Goal: Ask a question

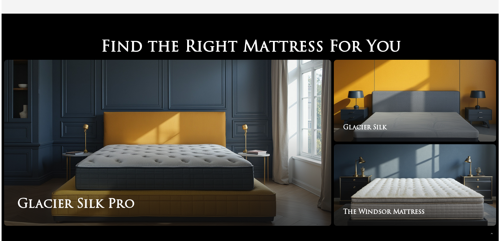
scroll to position [878, 0]
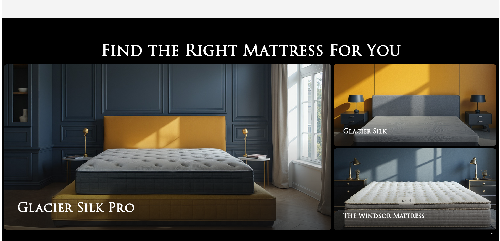
click at [395, 194] on link "The Windsor Mattress" at bounding box center [415, 190] width 162 height 82
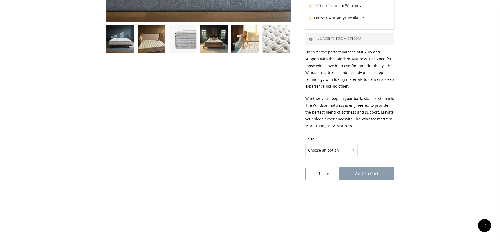
scroll to position [210, 0]
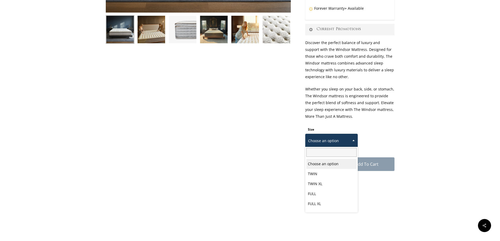
click at [354, 138] on span at bounding box center [354, 140] width 8 height 13
select select "QUEEN"
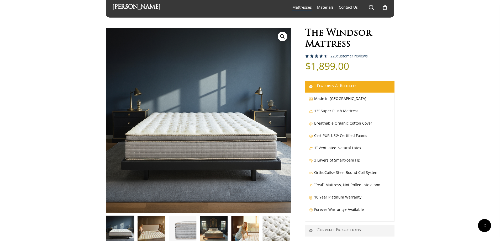
scroll to position [0, 0]
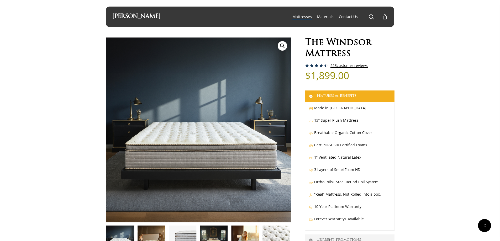
click at [356, 67] on link "223 customer reviews" at bounding box center [349, 66] width 37 height 4
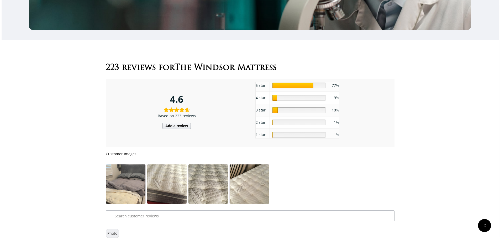
scroll to position [2764, 0]
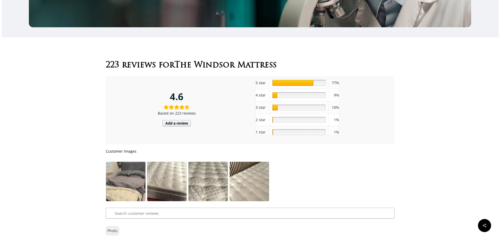
click at [274, 105] on div "10" at bounding box center [275, 108] width 5 height 6
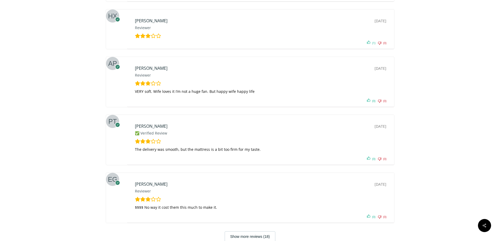
scroll to position [3105, 0]
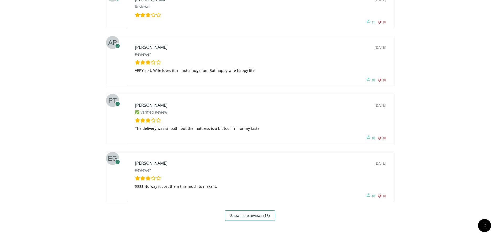
click at [252, 211] on button "Show more reviews (18)" at bounding box center [250, 216] width 51 height 11
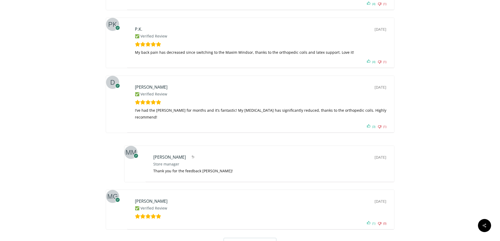
scroll to position [3446, 0]
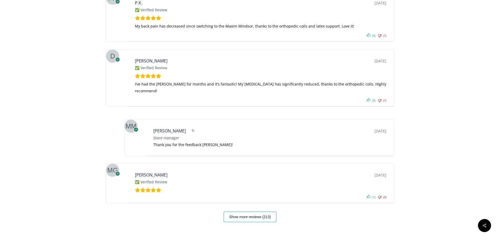
click at [248, 212] on button "Show more reviews (213)" at bounding box center [250, 217] width 53 height 11
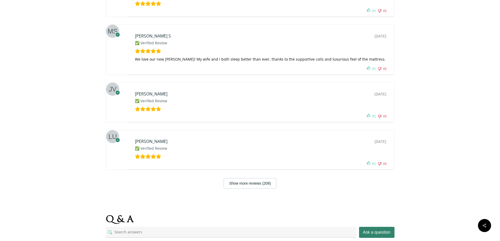
scroll to position [3702, 0]
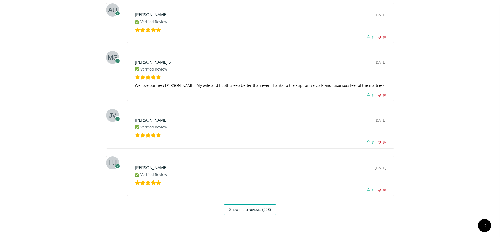
click at [249, 205] on button "Show more reviews (208)" at bounding box center [250, 210] width 53 height 11
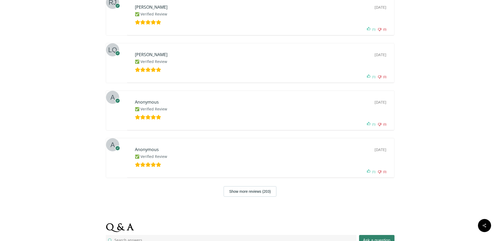
scroll to position [3990, 0]
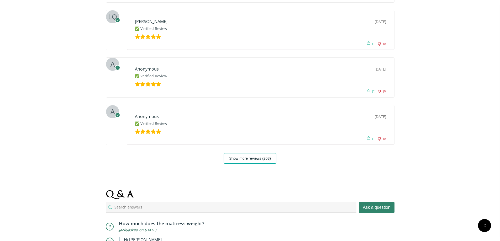
click at [249, 153] on button "Show more reviews (203)" at bounding box center [250, 158] width 53 height 11
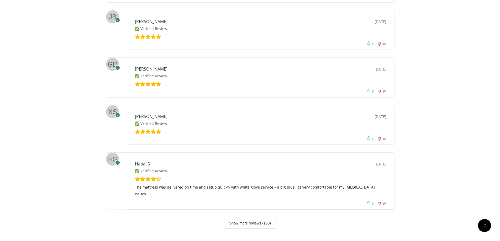
scroll to position [4200, 0]
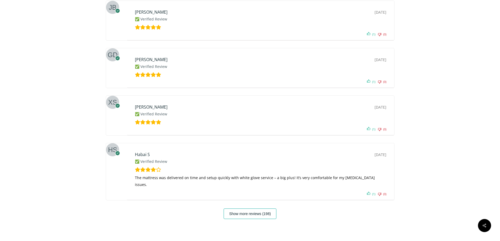
click at [246, 209] on button "Show more reviews (198)" at bounding box center [250, 214] width 53 height 11
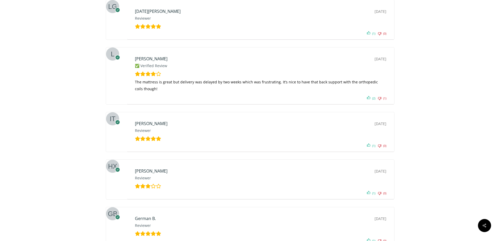
scroll to position [4437, 0]
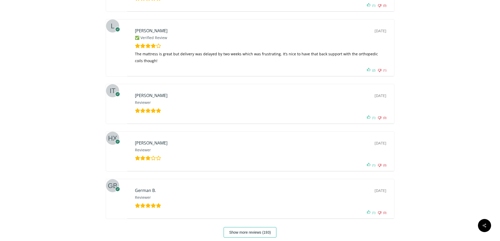
click at [248, 227] on button "Show more reviews (193)" at bounding box center [250, 232] width 53 height 11
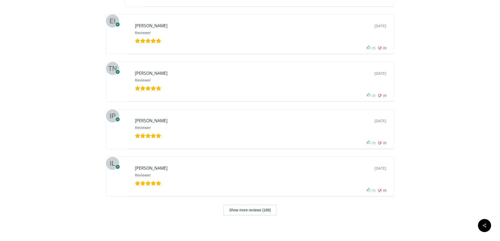
scroll to position [4778, 0]
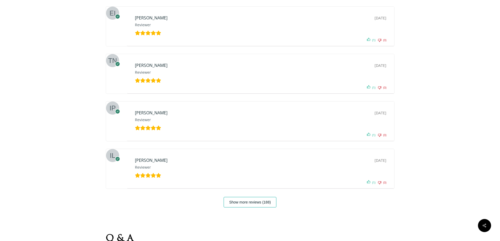
click at [252, 197] on button "Show more reviews (188)" at bounding box center [250, 202] width 53 height 11
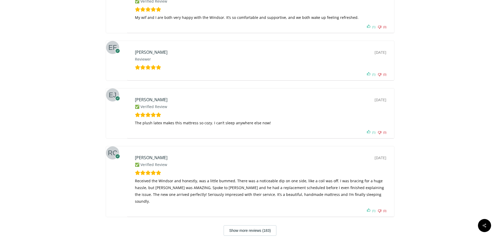
scroll to position [5041, 0]
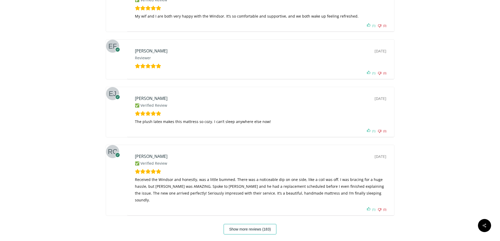
click at [252, 224] on button "Show more reviews (183)" at bounding box center [250, 229] width 53 height 11
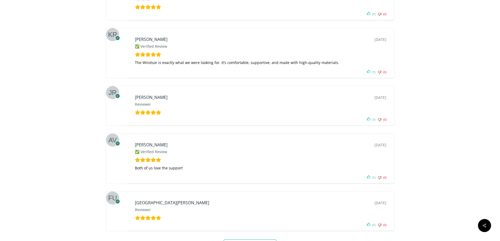
scroll to position [5303, 0]
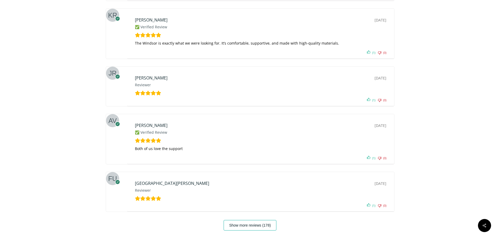
click at [251, 220] on button "Show more reviews (178)" at bounding box center [250, 225] width 53 height 11
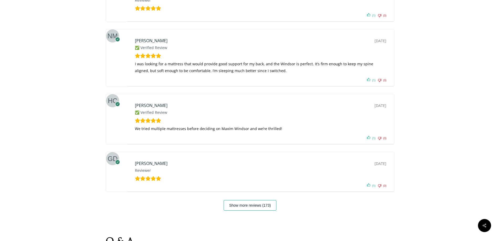
scroll to position [5592, 0]
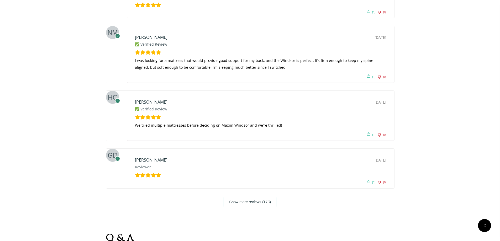
click at [246, 197] on button "Show more reviews (173)" at bounding box center [250, 202] width 53 height 11
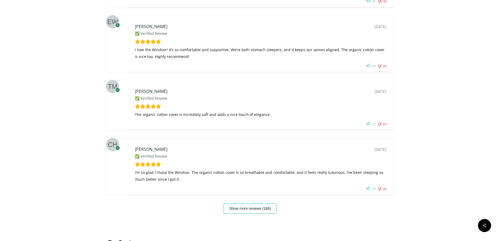
scroll to position [5881, 0]
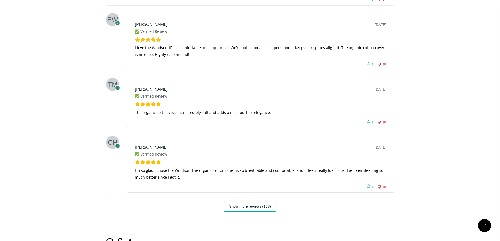
click at [242, 201] on button "Show more reviews (168)" at bounding box center [250, 206] width 53 height 11
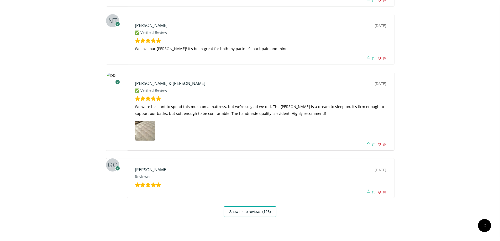
scroll to position [6170, 0]
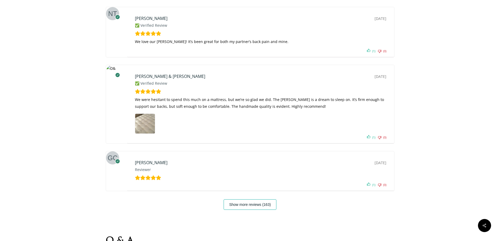
click at [242, 200] on button "Show more reviews (163)" at bounding box center [250, 205] width 53 height 11
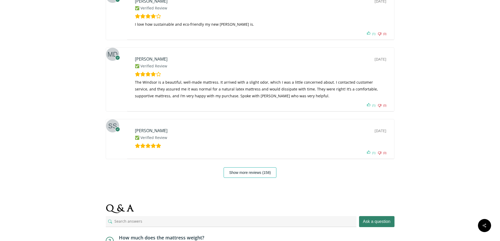
scroll to position [6485, 0]
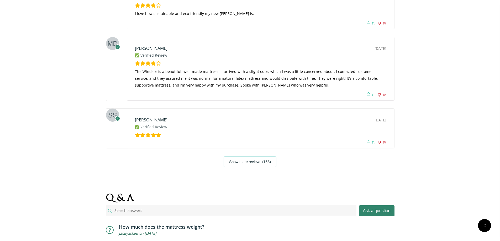
click at [250, 157] on button "Show more reviews (158)" at bounding box center [250, 162] width 53 height 11
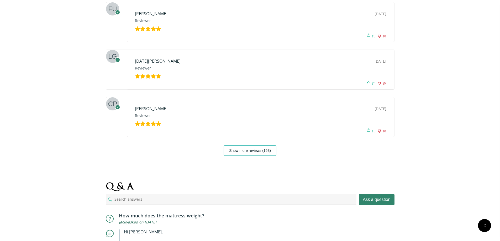
scroll to position [6773, 0]
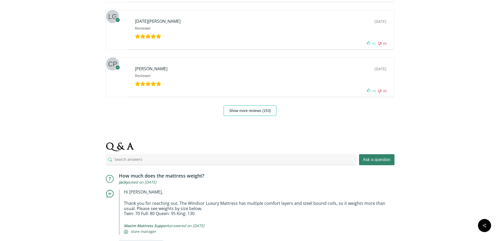
click at [248, 106] on button "Show more reviews (153)" at bounding box center [250, 111] width 53 height 11
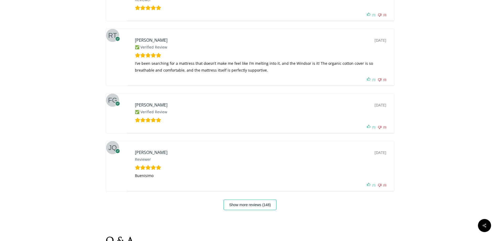
scroll to position [7010, 0]
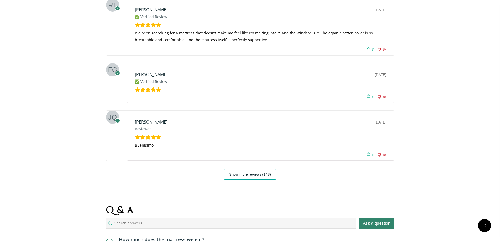
click at [238, 169] on button "Show more reviews (148)" at bounding box center [250, 174] width 53 height 11
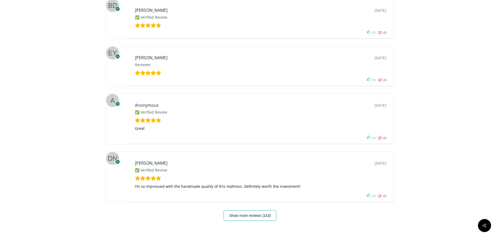
scroll to position [7246, 0]
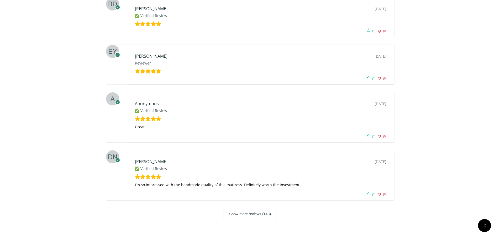
click at [244, 209] on button "Show more reviews (143)" at bounding box center [250, 214] width 53 height 11
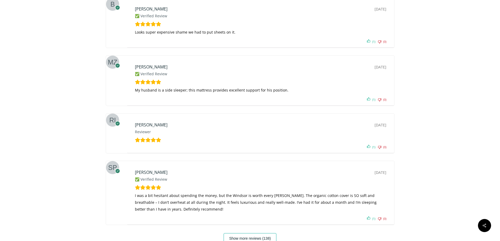
scroll to position [7535, 0]
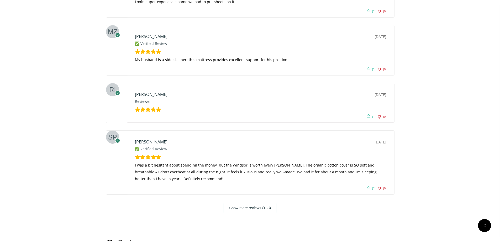
click at [246, 203] on button "Show more reviews (138)" at bounding box center [250, 208] width 53 height 11
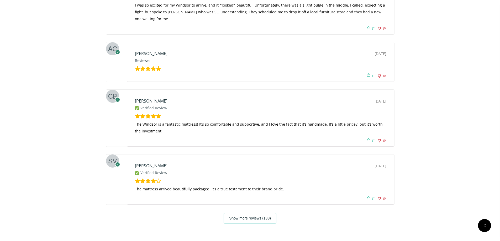
scroll to position [7824, 0]
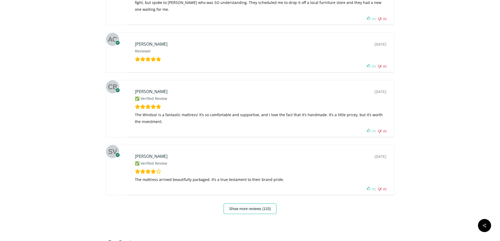
click at [243, 204] on button "Show more reviews (133)" at bounding box center [250, 209] width 53 height 11
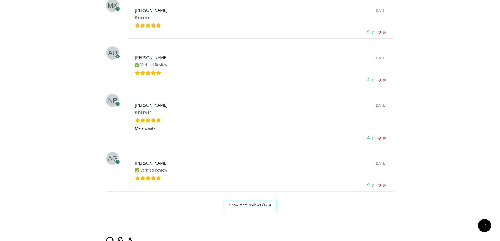
scroll to position [8086, 0]
click at [244, 200] on button "Show more reviews (128)" at bounding box center [250, 205] width 53 height 11
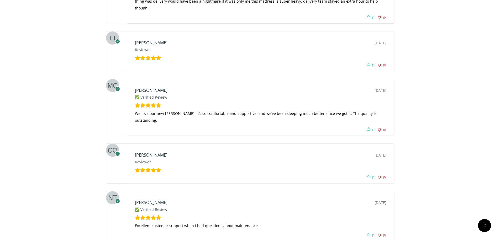
scroll to position [8349, 0]
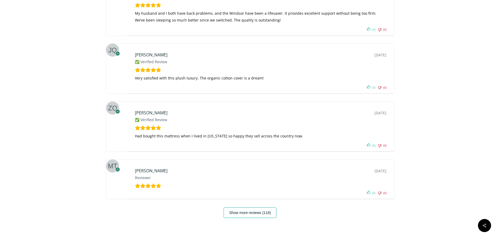
scroll to position [8664, 0]
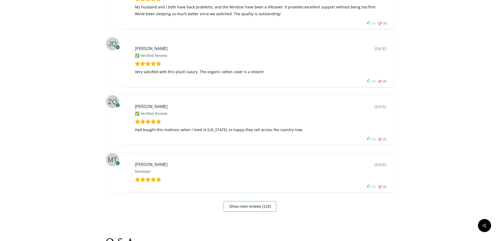
click at [245, 201] on button "Show more reviews (118)" at bounding box center [250, 206] width 53 height 11
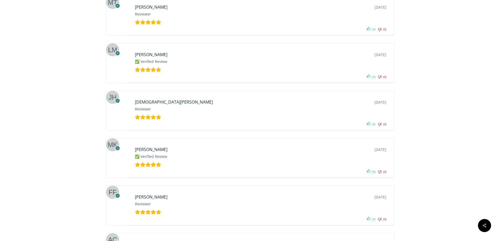
scroll to position [8900, 0]
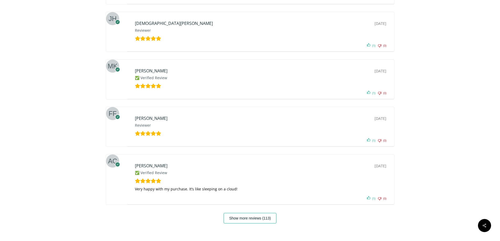
click at [251, 213] on button "Show more reviews (113)" at bounding box center [250, 218] width 53 height 11
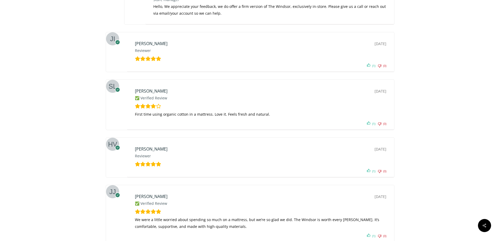
scroll to position [9294, 0]
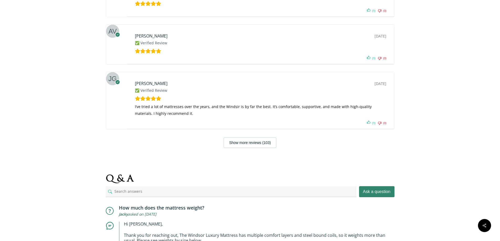
scroll to position [9688, 0]
click at [249, 137] on button "Show more reviews (103)" at bounding box center [250, 142] width 53 height 11
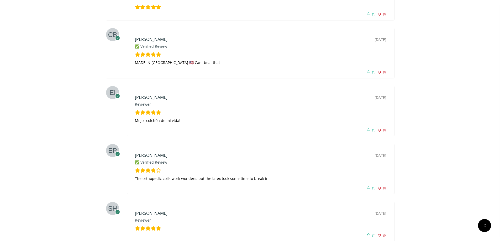
scroll to position [9845, 0]
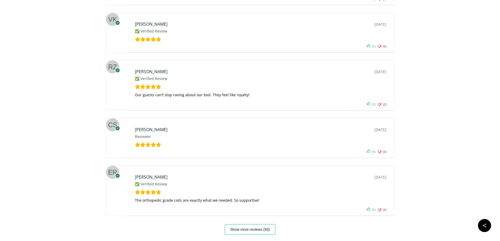
scroll to position [10134, 0]
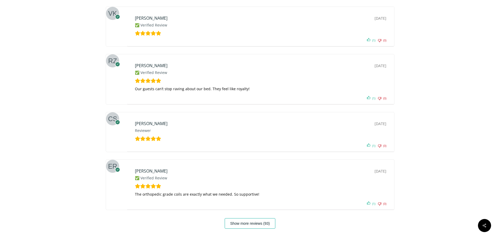
click at [248, 218] on button "Show more reviews (93)" at bounding box center [250, 223] width 51 height 11
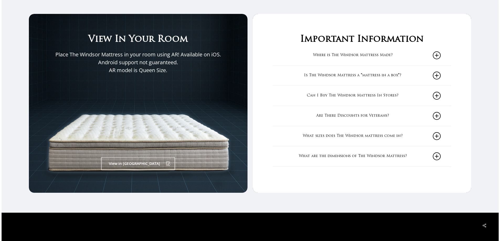
scroll to position [881, 0]
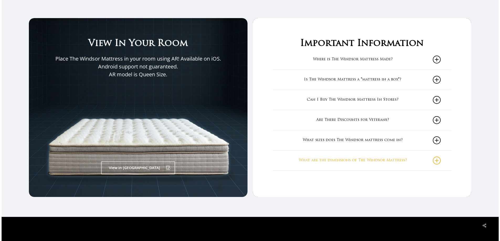
click at [438, 164] on icon at bounding box center [437, 161] width 8 height 8
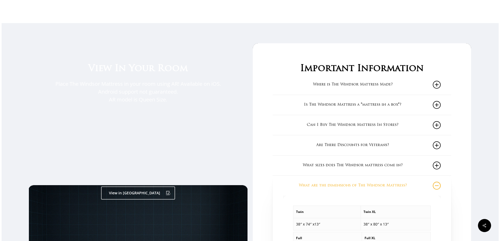
scroll to position [855, 0]
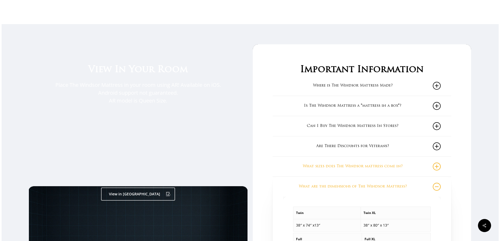
click at [438, 167] on icon at bounding box center [437, 167] width 8 height 8
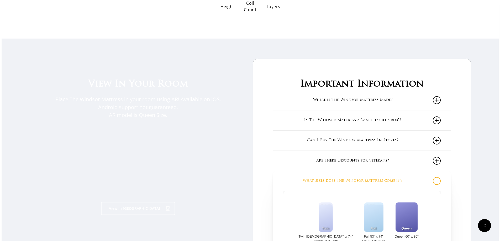
scroll to position [828, 0]
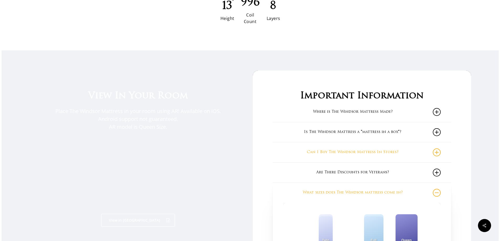
click at [440, 151] on icon at bounding box center [437, 153] width 8 height 8
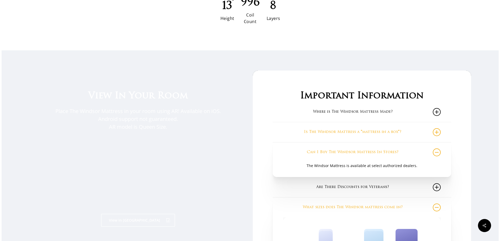
click at [438, 134] on icon at bounding box center [437, 132] width 8 height 8
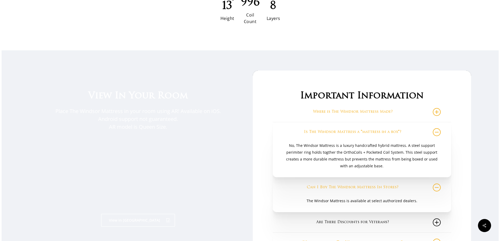
click at [439, 114] on icon at bounding box center [437, 112] width 8 height 8
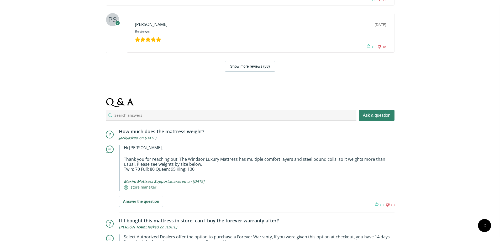
scroll to position [10884, 0]
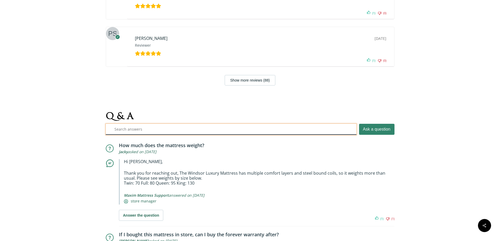
click at [149, 124] on input "text" at bounding box center [231, 129] width 251 height 11
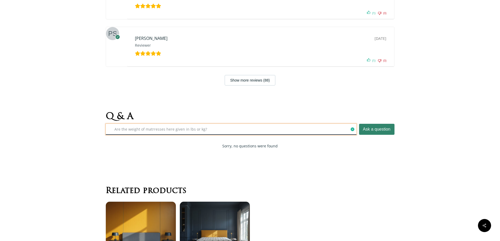
click at [121, 124] on input "Are the weight of matrresses here given in lbs or kg?" at bounding box center [231, 129] width 251 height 11
type input "Is the weight of matrresses here given in lbs or kg?"
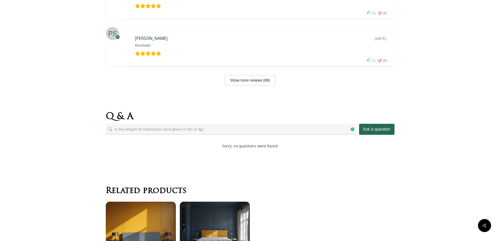
click at [366, 124] on button "Ask a question" at bounding box center [376, 129] width 35 height 11
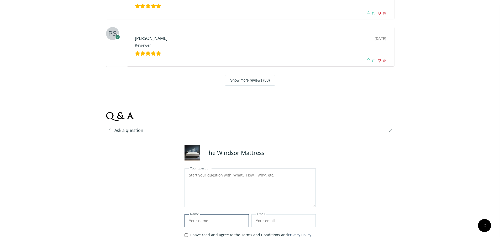
click at [205, 214] on input "text" at bounding box center [217, 220] width 64 height 13
type input "IRINA"
click at [263, 214] on input "email" at bounding box center [284, 220] width 64 height 13
type input "iazarova99@yahoo.com"
click at [187, 234] on input "I have read and agree to the Terms and Conditions and Privacy Policy ." at bounding box center [186, 235] width 3 height 3
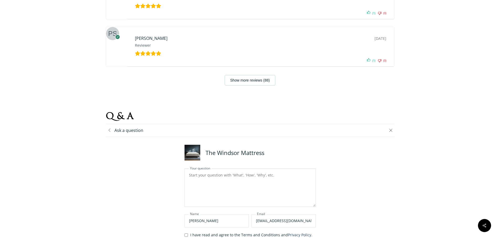
checkbox input "true"
click at [199, 169] on textarea at bounding box center [250, 188] width 131 height 38
click at [205, 169] on textarea "What are he weights of mattresses" at bounding box center [250, 188] width 131 height 38
click at [258, 169] on textarea "What are the weights of mattresses" at bounding box center [250, 188] width 131 height 38
type textarea "What are the weights of mattresses provided in the section of Q&A in lbs or kg?"
